Goal: Task Accomplishment & Management: Complete application form

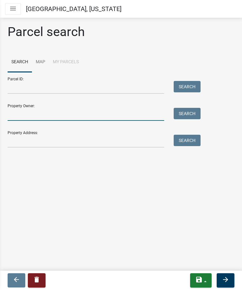
click at [56, 117] on input "Property Owner:" at bounding box center [86, 114] width 156 height 13
type input "[PERSON_NAME]"
click at [59, 136] on div "Property Address: Search" at bounding box center [103, 137] width 190 height 22
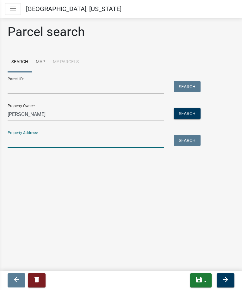
click at [60, 138] on input "Property Address:" at bounding box center [86, 141] width 156 height 13
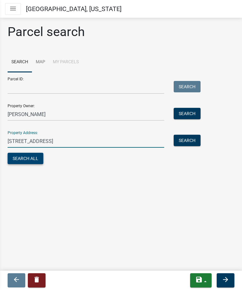
type input "[STREET_ADDRESS]"
click at [31, 160] on button "Search All" at bounding box center [26, 158] width 36 height 11
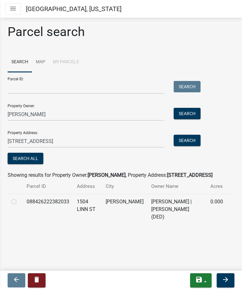
click at [19, 198] on label at bounding box center [19, 198] width 0 height 0
click at [19, 202] on input "radio" at bounding box center [21, 200] width 4 height 4
radio input "true"
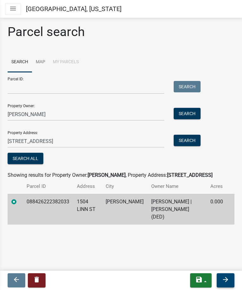
click at [225, 277] on icon "arrow_forward" at bounding box center [226, 280] width 8 height 8
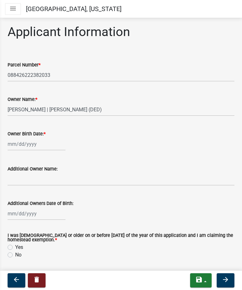
click at [8, 147] on div at bounding box center [37, 144] width 58 height 13
select select "8"
select select "2025"
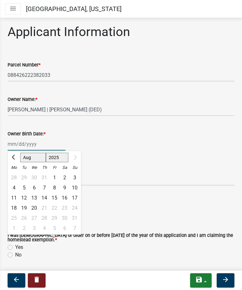
click at [27, 159] on select "Jan Feb Mar Apr May Jun [DATE] Aug" at bounding box center [33, 157] width 26 height 9
select select "1"
click at [20, 153] on select "Jan Feb Mar Apr May Jun [DATE] Aug" at bounding box center [33, 157] width 26 height 9
click at [49, 159] on select "1525 1526 1527 1528 1529 1530 1531 1532 1533 1534 1535 1536 1537 1538 1539 1540…" at bounding box center [57, 157] width 23 height 9
select select "1998"
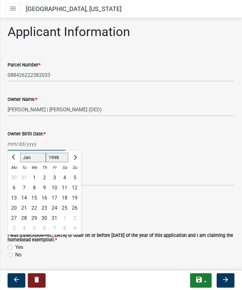
click at [46, 153] on select "1525 1526 1527 1528 1529 1530 1531 1532 1533 1534 1535 1536 1537 1538 1539 1540…" at bounding box center [57, 157] width 23 height 9
click at [23, 215] on div "27" at bounding box center [24, 218] width 10 height 10
type input "[DATE]"
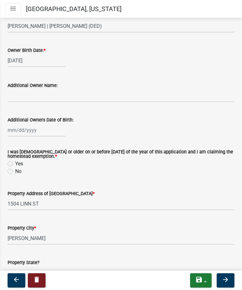
scroll to position [95, 0]
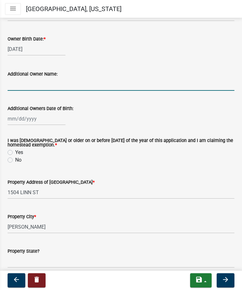
click at [47, 84] on input "Additional Owner Name:" at bounding box center [121, 84] width 227 height 13
type input "[PERSON_NAME]"
click at [15, 119] on div at bounding box center [37, 118] width 58 height 13
select select "8"
select select "2025"
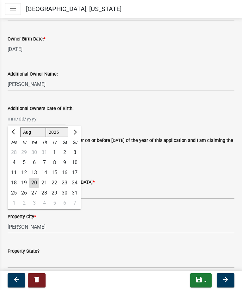
click at [28, 134] on select "Jan Feb Mar Apr May Jun [DATE] Aug Sep Oct Nov Dec" at bounding box center [33, 131] width 26 height 9
select select "12"
click at [20, 127] on select "Jan Feb Mar Apr May Jun [DATE] Aug Sep Oct Nov Dec" at bounding box center [33, 131] width 26 height 9
click at [60, 132] on select "1525 1526 1527 1528 1529 1530 1531 1532 1533 1534 1535 1536 1537 1538 1539 1540…" at bounding box center [57, 131] width 23 height 9
select select "1990"
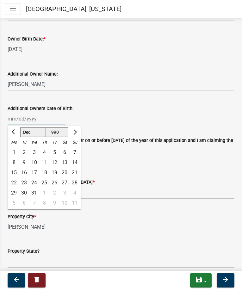
click at [46, 127] on select "1525 1526 1527 1528 1529 1530 1531 1532 1533 1534 1535 1536 1537 1538 1539 1540…" at bounding box center [57, 131] width 23 height 9
click at [74, 193] on div "30" at bounding box center [75, 193] width 10 height 10
type input "[DATE]"
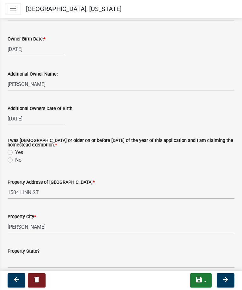
click at [15, 160] on label "No" at bounding box center [18, 160] width 6 height 8
click at [15, 160] on input "No" at bounding box center [17, 158] width 4 height 4
radio input "true"
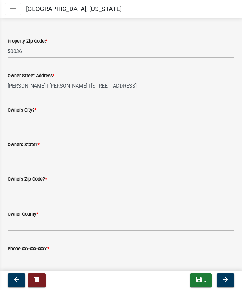
scroll to position [348, 0]
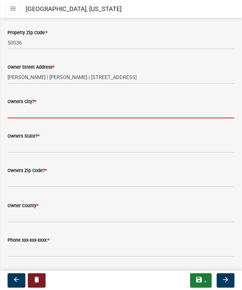
click at [34, 113] on input "Owners City? *" at bounding box center [121, 111] width 227 height 13
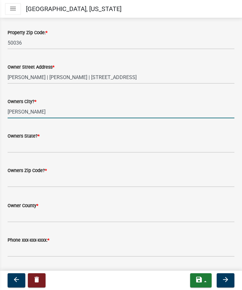
type input "[PERSON_NAME]"
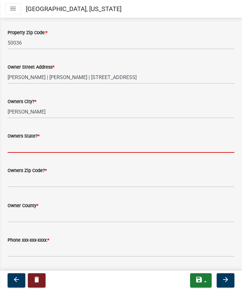
click at [43, 146] on input "Owners State? *" at bounding box center [121, 146] width 227 height 13
type input "[US_STATE]"
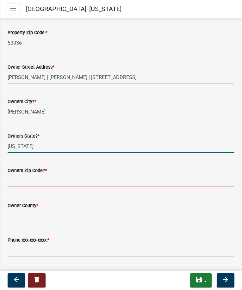
click at [70, 180] on input "text" at bounding box center [121, 180] width 227 height 13
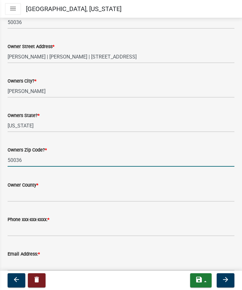
scroll to position [379, 0]
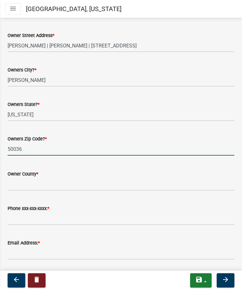
type input "50036"
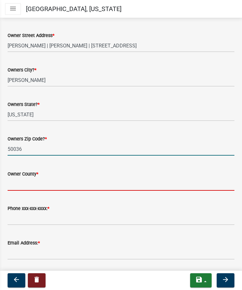
click at [54, 183] on input "Owner County *" at bounding box center [121, 184] width 227 height 13
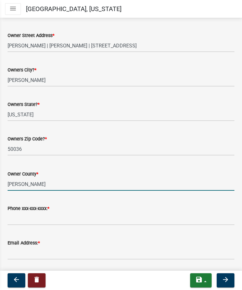
scroll to position [432, 0]
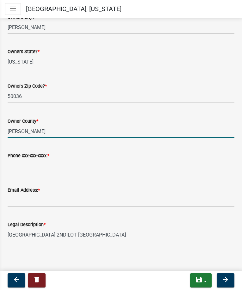
type input "[PERSON_NAME]"
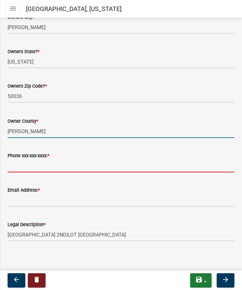
click at [54, 164] on input "Phone xxx-xxx-xxxx: *" at bounding box center [121, 165] width 227 height 13
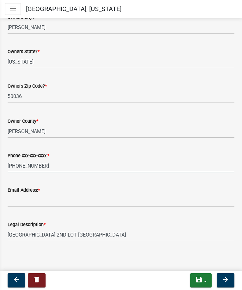
type input "[PHONE_NUMBER]"
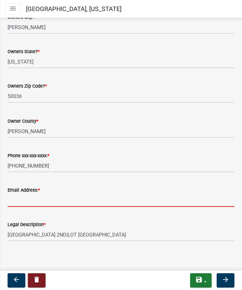
click at [46, 196] on input "Email Address: *" at bounding box center [121, 200] width 227 height 13
type input "[EMAIL_ADDRESS][DOMAIN_NAME]"
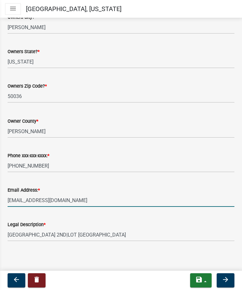
click at [104, 260] on main "Applicant Information Parcel Number * 088426222382033 Owner Name: * [PERSON_NAM…" at bounding box center [121, 144] width 242 height 254
click at [229, 283] on icon "arrow_forward" at bounding box center [226, 280] width 8 height 8
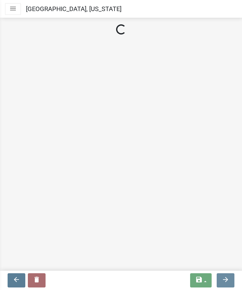
scroll to position [0, 0]
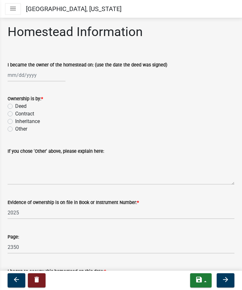
click at [9, 75] on div at bounding box center [37, 75] width 58 height 13
select select "8"
select select "2025"
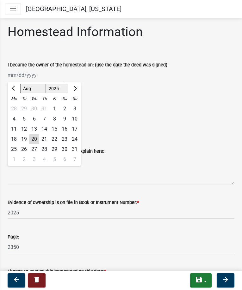
click at [30, 89] on select "Jan Feb Mar Apr May Jun [DATE] Aug Sep Oct Nov Dec" at bounding box center [33, 88] width 26 height 9
select select "7"
click at [20, 84] on select "Jan Feb Mar Apr May Jun [DATE] Aug Sep Oct Nov Dec" at bounding box center [33, 88] width 26 height 9
click at [24, 109] on div "1" at bounding box center [24, 109] width 10 height 10
type input "[DATE]"
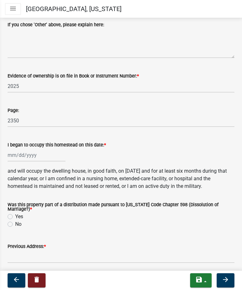
scroll to position [158, 0]
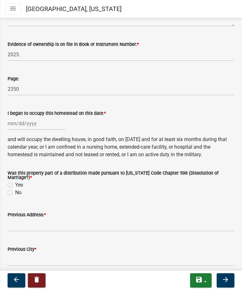
select select "8"
select select "2025"
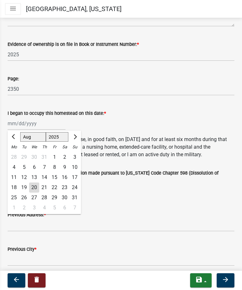
click at [10, 122] on div "[PERSON_NAME] Feb Mar Apr [PERSON_NAME][DATE] Oct Nov [DATE] 1526 1527 1528 152…" at bounding box center [37, 123] width 58 height 13
click at [15, 136] on span "Previous month" at bounding box center [14, 136] width 5 height 5
select select "7"
click at [25, 157] on div "1" at bounding box center [24, 157] width 10 height 10
type input "[DATE]"
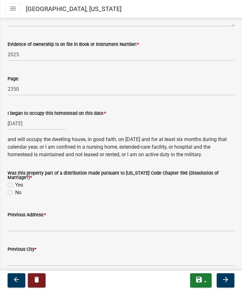
scroll to position [190, 0]
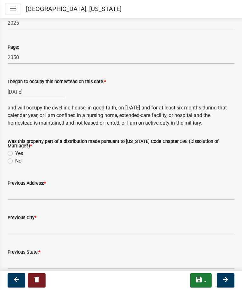
click at [19, 158] on label "No" at bounding box center [18, 161] width 6 height 8
click at [19, 158] on input "No" at bounding box center [17, 159] width 4 height 4
radio input "true"
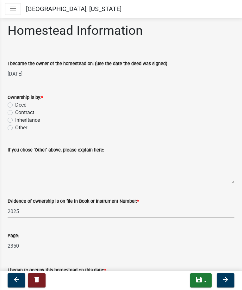
scroll to position [0, 0]
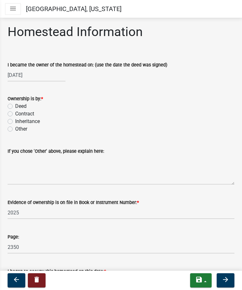
click at [15, 107] on label "Deed" at bounding box center [20, 106] width 11 height 8
click at [15, 107] on input "Deed" at bounding box center [17, 104] width 4 height 4
radio input "true"
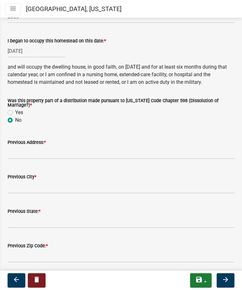
scroll to position [226, 0]
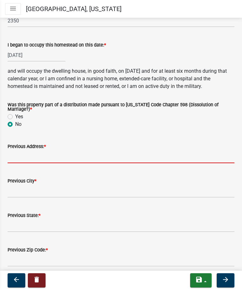
click at [71, 156] on input "Previous Address: *" at bounding box center [121, 156] width 227 height 13
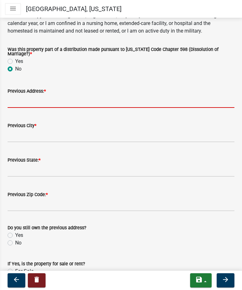
scroll to position [290, 0]
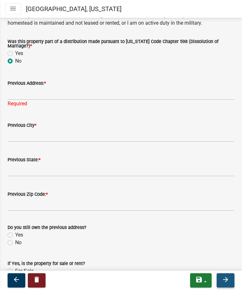
click at [223, 279] on icon "arrow_forward" at bounding box center [226, 280] width 8 height 8
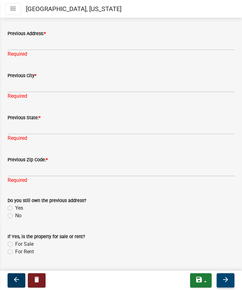
scroll to position [348, 0]
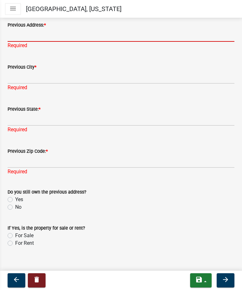
click at [56, 33] on input "Previous Address: *" at bounding box center [121, 35] width 227 height 13
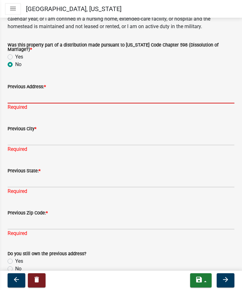
scroll to position [284, 0]
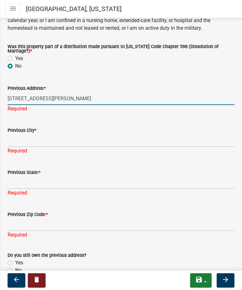
type input "[STREET_ADDRESS][PERSON_NAME]"
click at [51, 140] on div "Previous City * Required" at bounding box center [121, 136] width 227 height 37
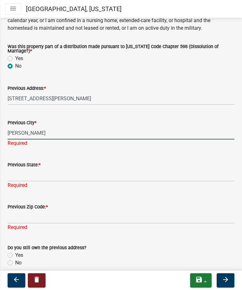
type input "[PERSON_NAME]"
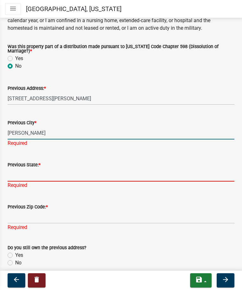
click at [24, 173] on div "Previous State: * Required" at bounding box center [121, 170] width 227 height 37
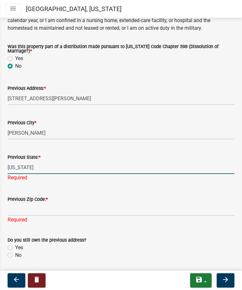
scroll to position [316, 0]
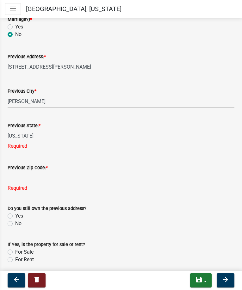
type input "[US_STATE]"
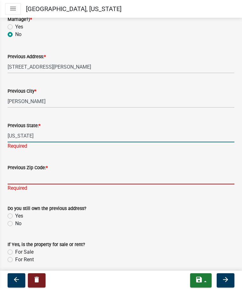
click at [20, 171] on input "Previous Zip Code: *" at bounding box center [121, 177] width 227 height 13
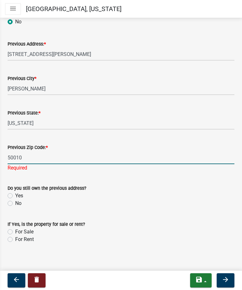
type input "50010"
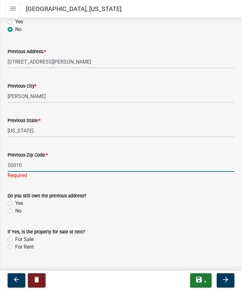
click at [18, 207] on label "No" at bounding box center [18, 211] width 6 height 8
click at [18, 207] on input "No" at bounding box center [17, 209] width 4 height 4
radio input "true"
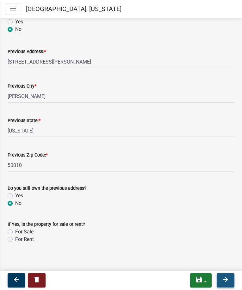
click at [227, 280] on icon "arrow_forward" at bounding box center [226, 280] width 8 height 8
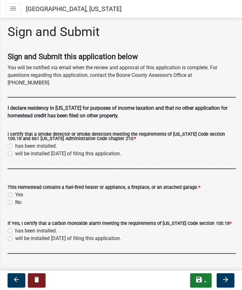
scroll to position [32, 0]
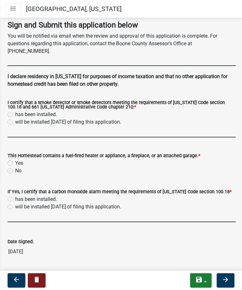
click at [37, 111] on label "has been installed." at bounding box center [36, 115] width 42 height 8
click at [19, 111] on input "has been installed." at bounding box center [17, 113] width 4 height 4
radio input "true"
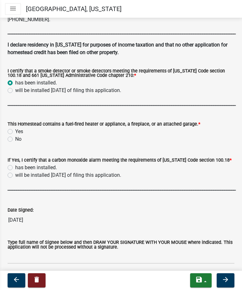
scroll to position [95, 0]
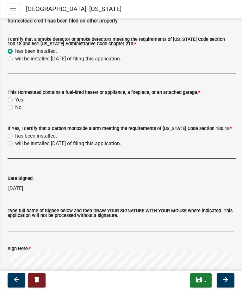
click at [15, 96] on label "Yes" at bounding box center [19, 100] width 8 height 8
click at [15, 96] on input "Yes" at bounding box center [17, 98] width 4 height 4
radio input "true"
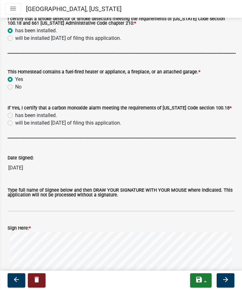
scroll to position [126, 0]
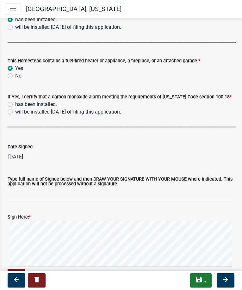
click at [44, 101] on label "has been installed." at bounding box center [36, 105] width 42 height 8
click at [19, 101] on input "has been installed." at bounding box center [17, 103] width 4 height 4
radio input "true"
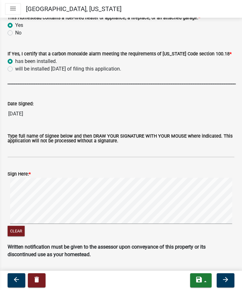
scroll to position [180, 0]
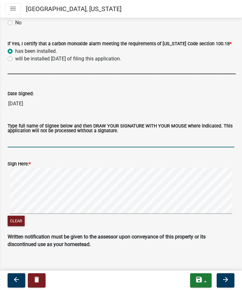
drag, startPoint x: 36, startPoint y: 134, endPoint x: 23, endPoint y: 128, distance: 13.7
click at [29, 134] on input "Type full name of Signee below and then DRAW YOUR SIGNATURE WITH YOUR MOUSE whe…" at bounding box center [121, 140] width 227 height 13
type input "[PERSON_NAME]"
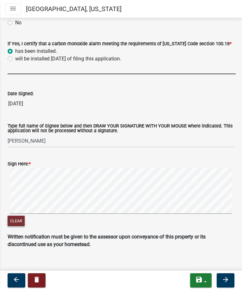
click at [16, 216] on button "Clear" at bounding box center [16, 221] width 17 height 10
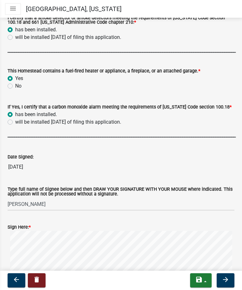
scroll to position [85, 0]
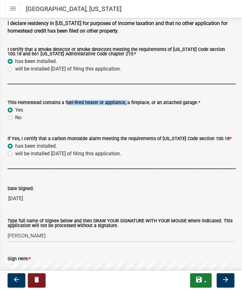
drag, startPoint x: 64, startPoint y: 96, endPoint x: 121, endPoint y: 97, distance: 56.6
click at [121, 101] on label "This Homestead contains a fuel-fired heater or appliance, a fireplace, or an at…" at bounding box center [104, 103] width 193 height 4
copy label "fuel-fired heater or applianc"
